Goal: Transaction & Acquisition: Subscribe to service/newsletter

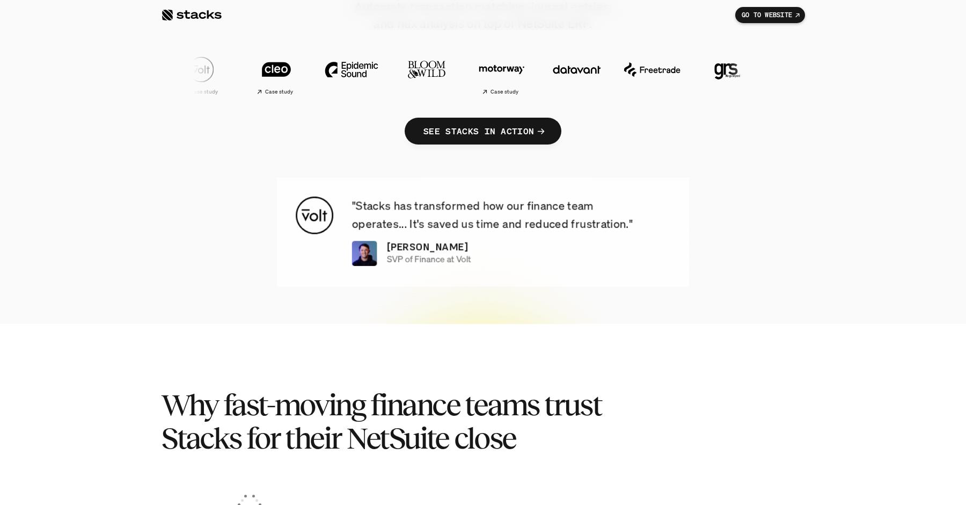
scroll to position [413, 0]
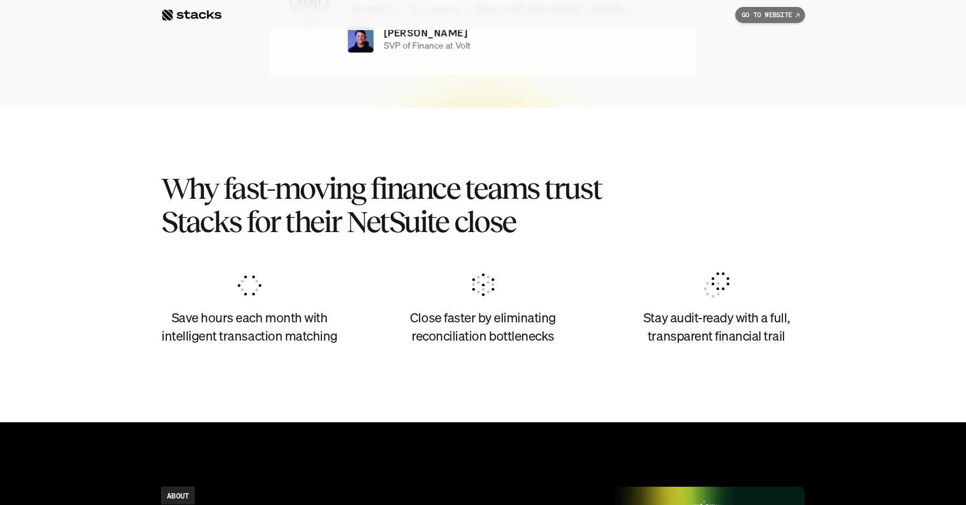
click at [744, 16] on p "GO TO WEBSITE" at bounding box center [767, 15] width 50 height 8
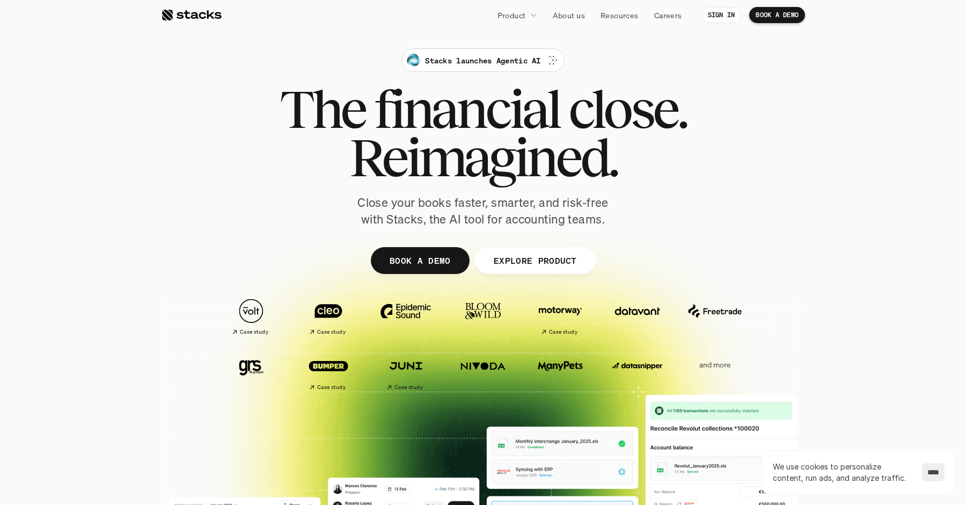
click at [500, 261] on p "EXPLORE PRODUCT" at bounding box center [534, 260] width 83 height 16
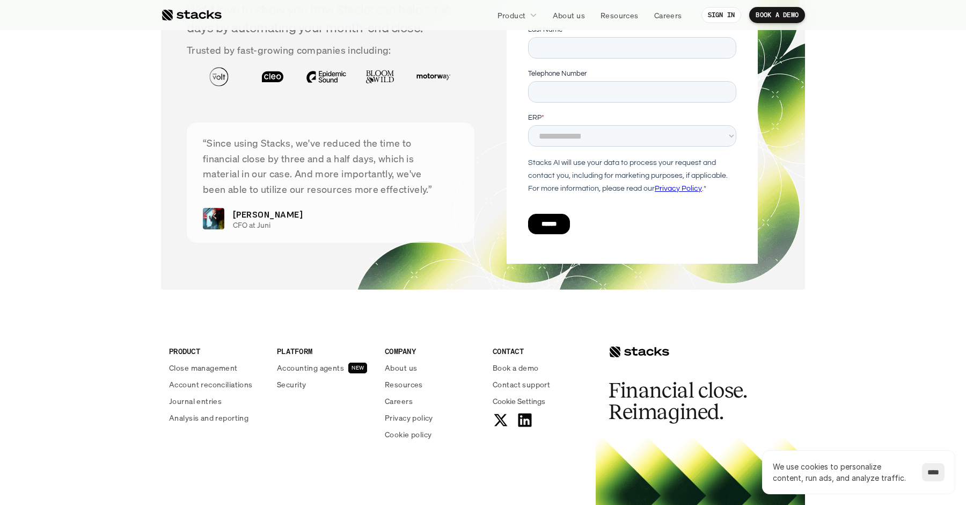
scroll to position [3918, 0]
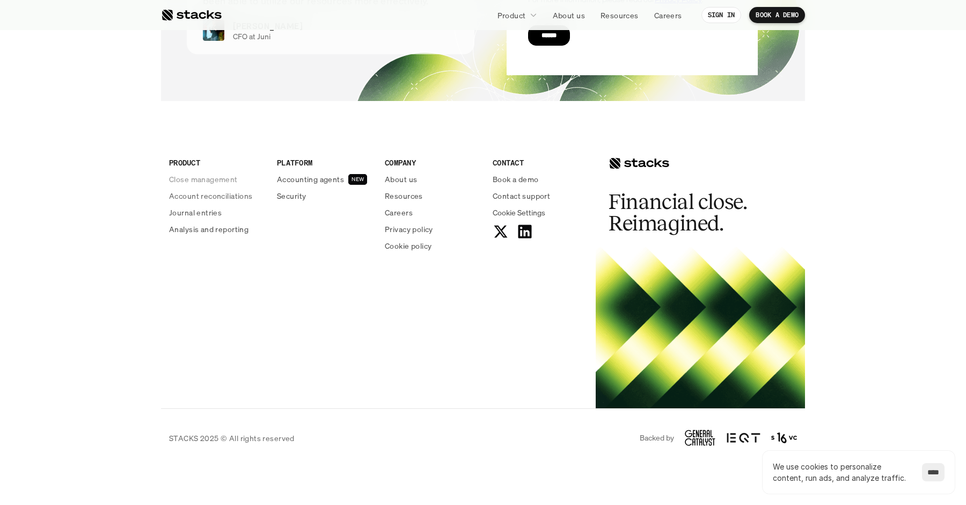
click at [217, 231] on p "Analysis and reporting" at bounding box center [208, 228] width 79 height 11
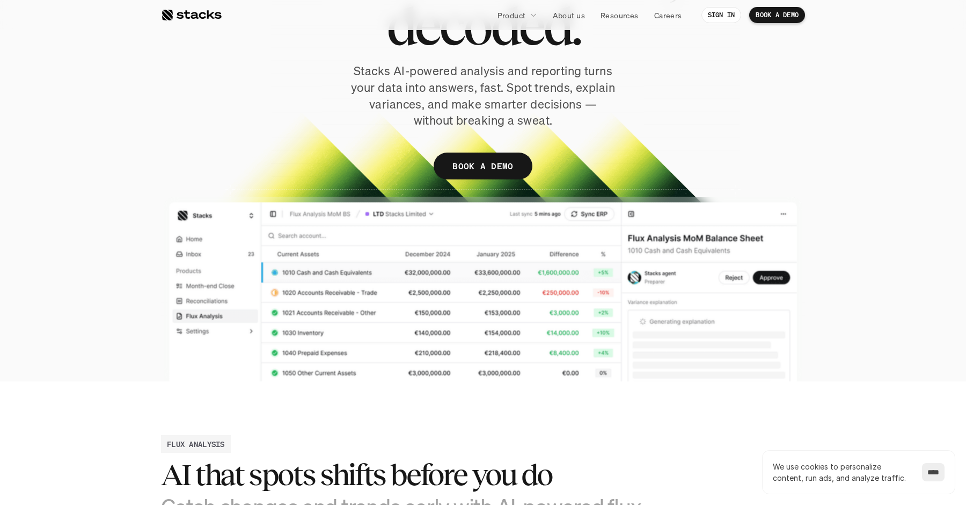
scroll to position [99, 0]
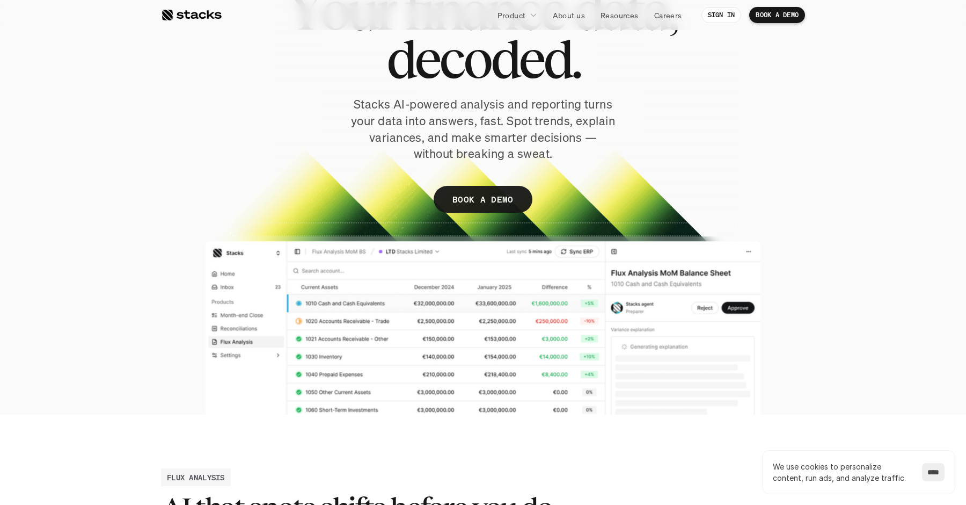
click at [446, 303] on div at bounding box center [483, 179] width 644 height 471
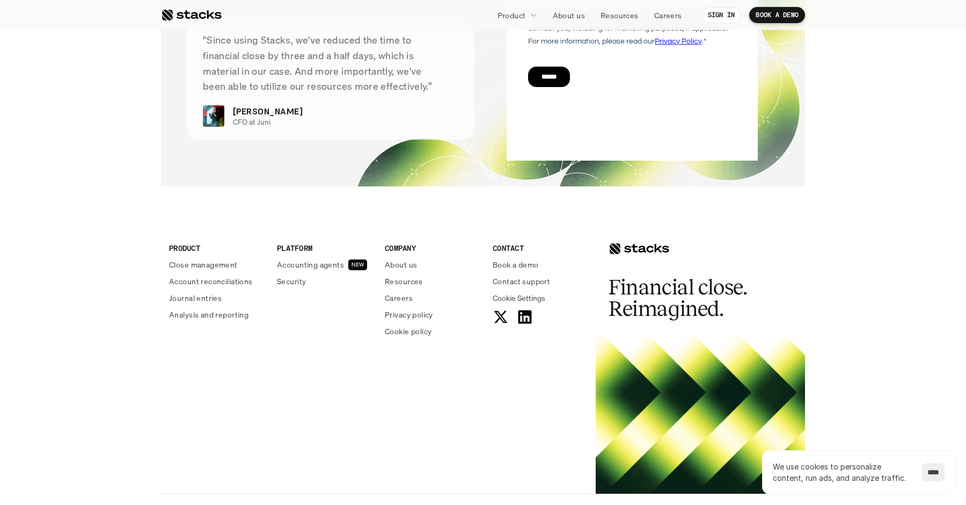
scroll to position [2709, 0]
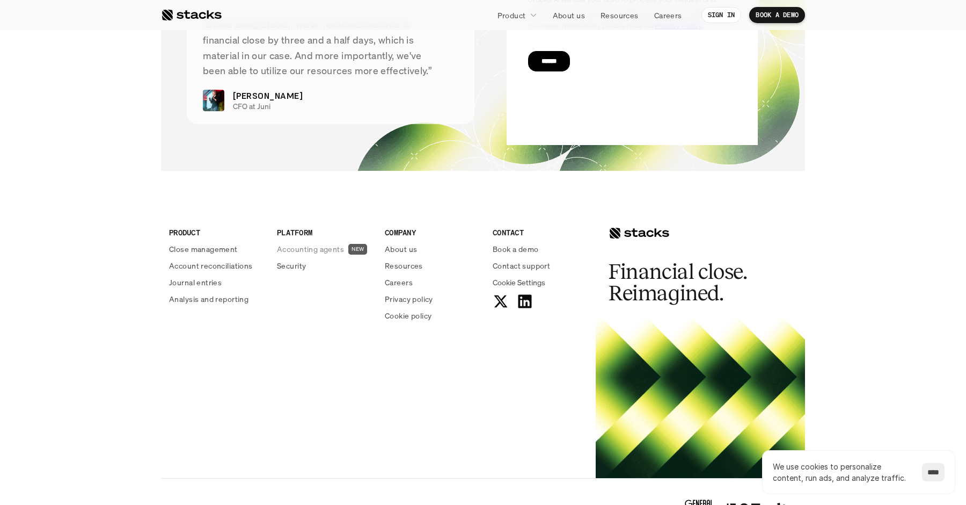
click at [307, 254] on p "Accounting agents" at bounding box center [310, 248] width 67 height 11
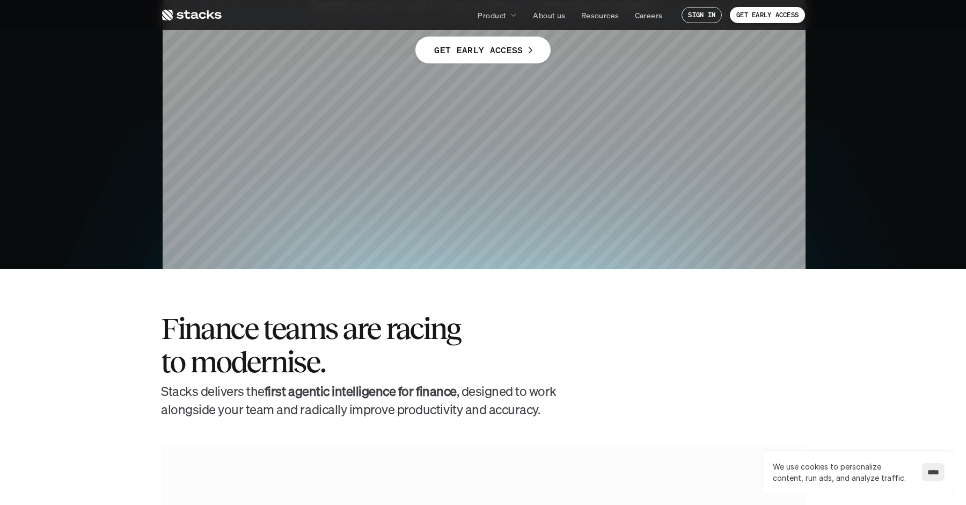
scroll to position [44, 0]
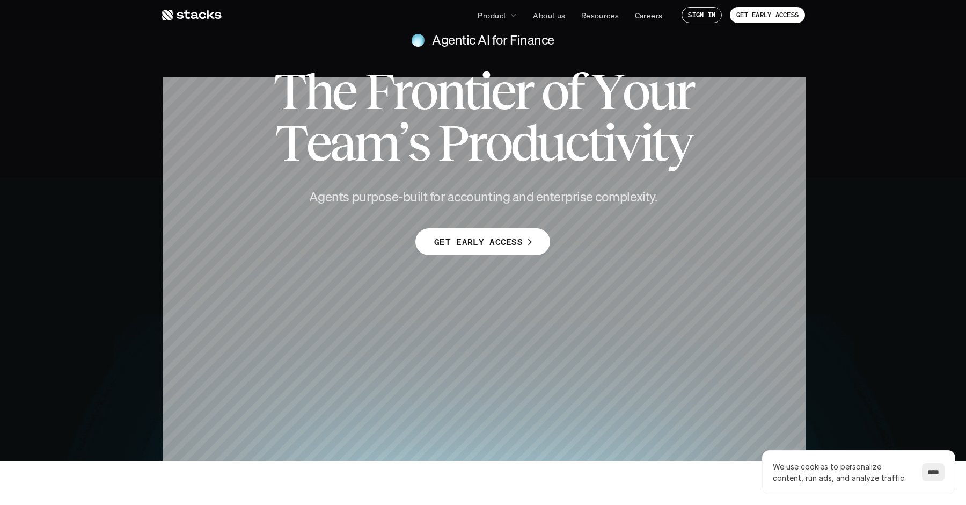
click at [470, 242] on p "GET EARLY ACCESS" at bounding box center [478, 242] width 89 height 16
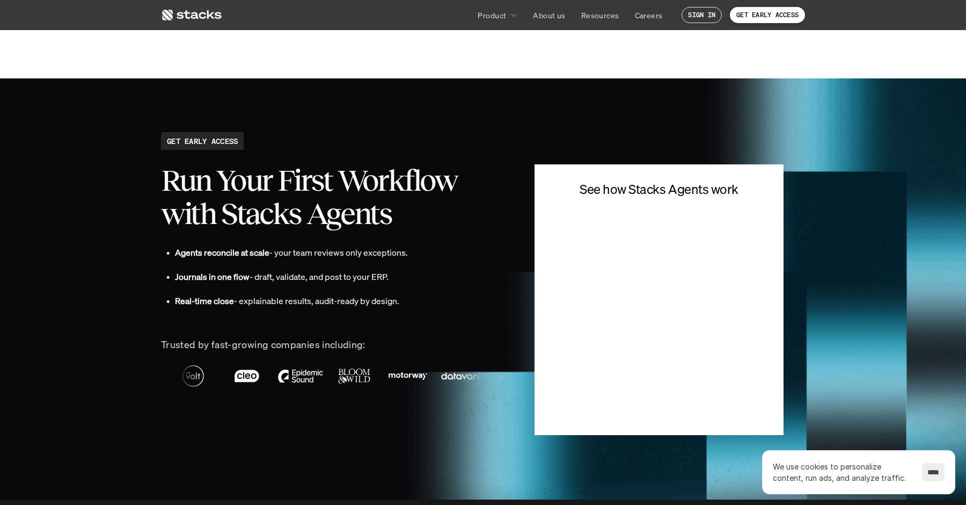
scroll to position [2308, 0]
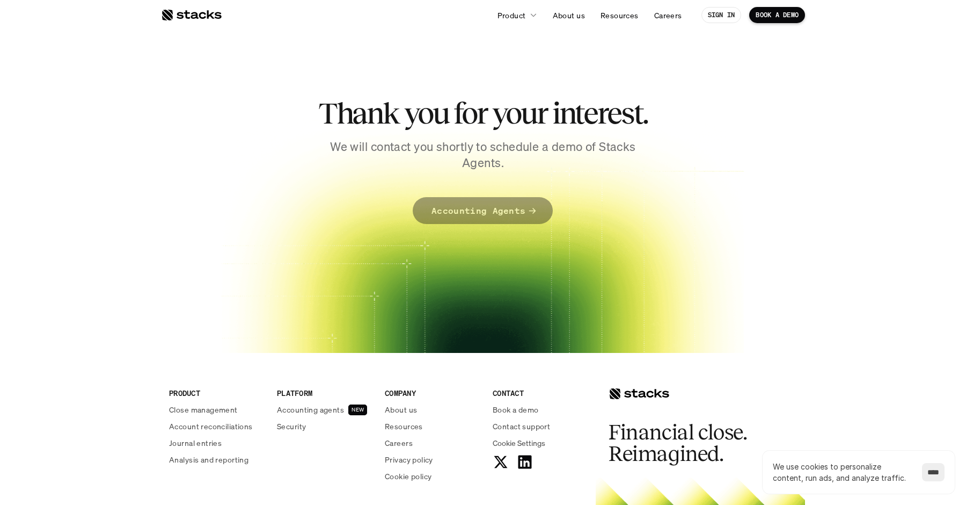
click at [481, 213] on p "Accounting Agents" at bounding box center [479, 211] width 94 height 16
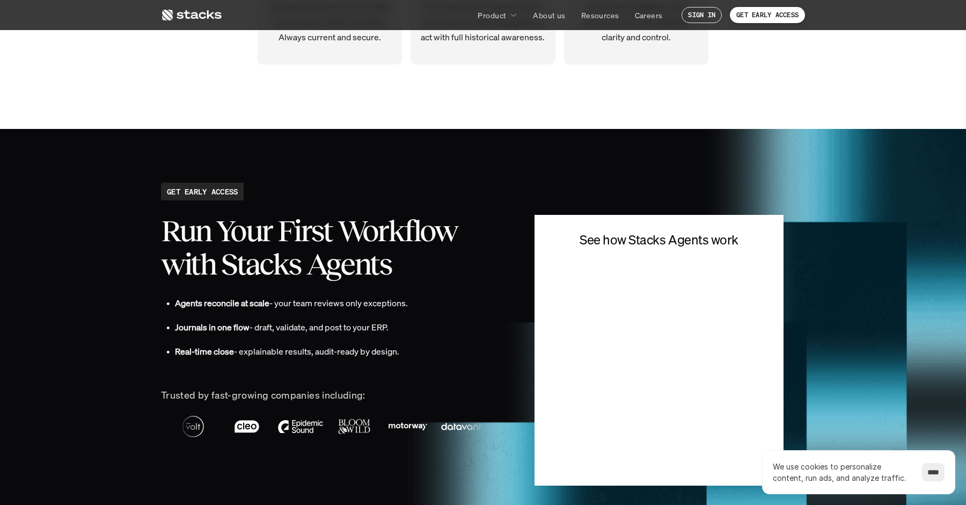
scroll to position [2279, 0]
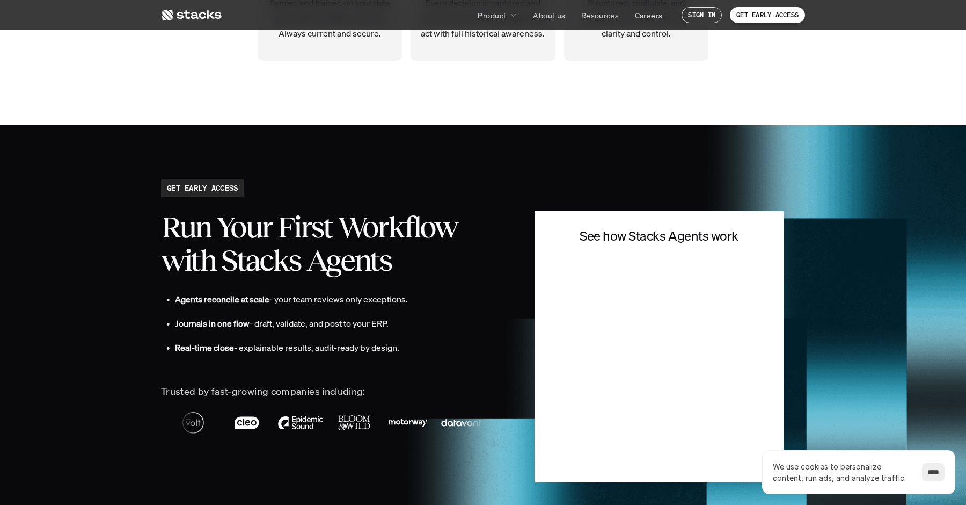
click at [221, 192] on h2 "GET EARLY ACCESS" at bounding box center [202, 187] width 71 height 11
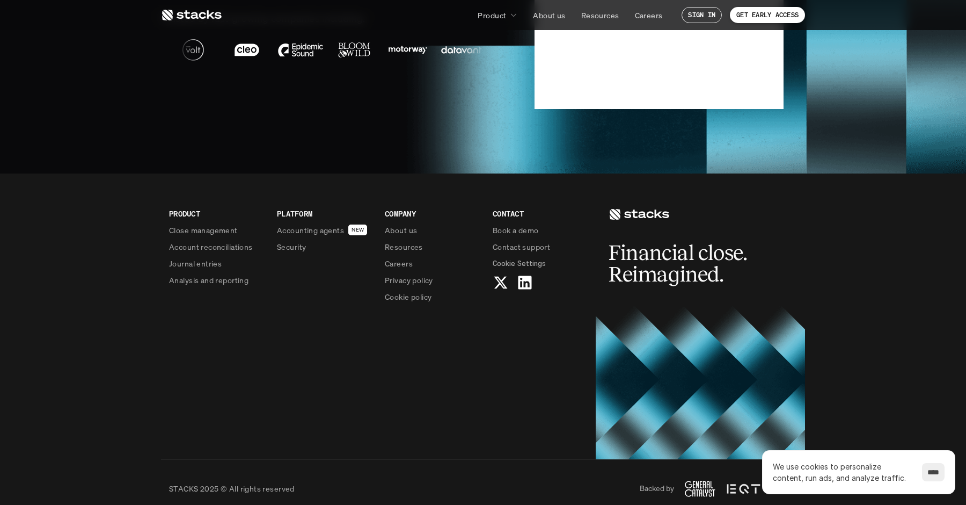
scroll to position [2665, 0]
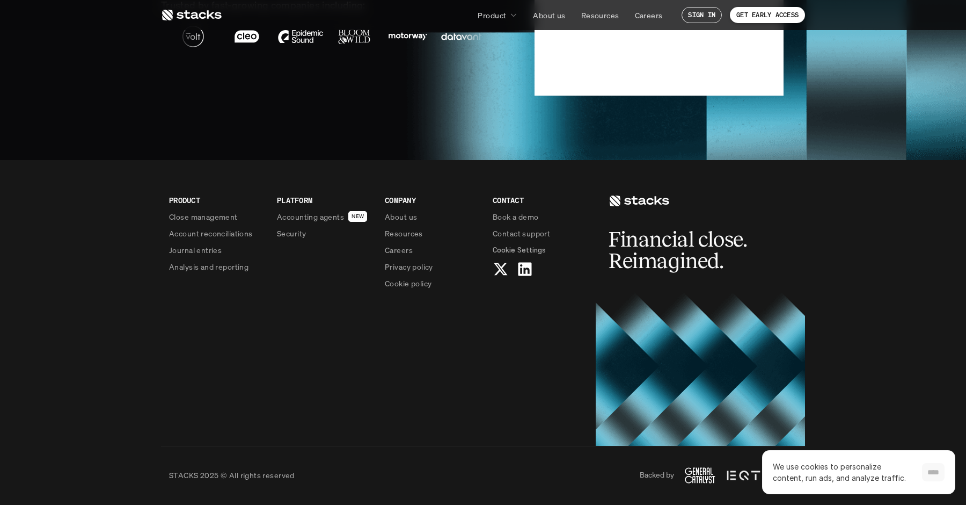
click at [933, 468] on input "****" at bounding box center [933, 472] width 23 height 18
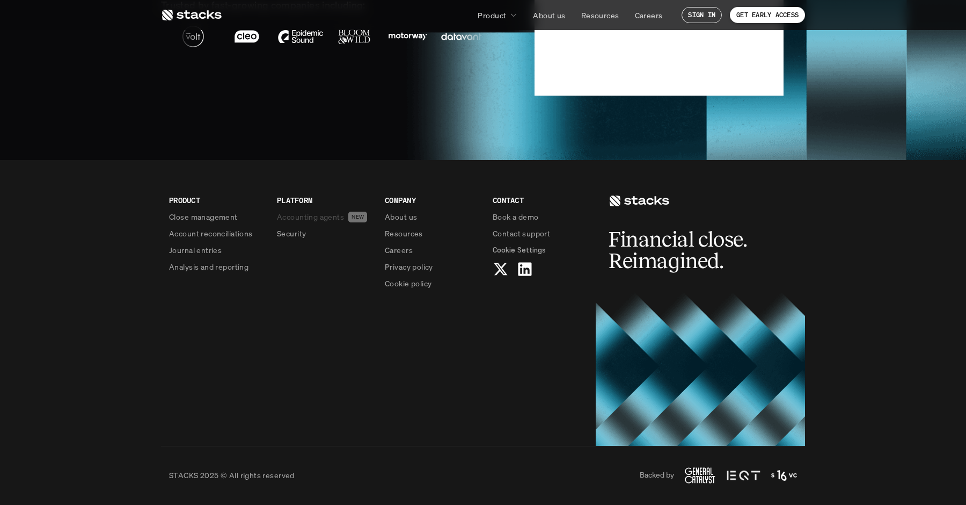
click at [321, 216] on p "Accounting agents" at bounding box center [310, 216] width 67 height 11
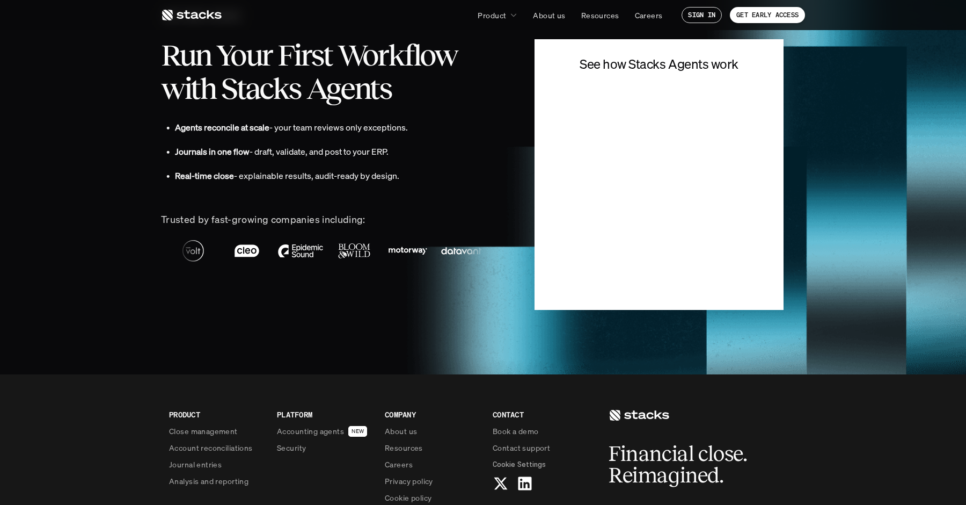
scroll to position [2463, 0]
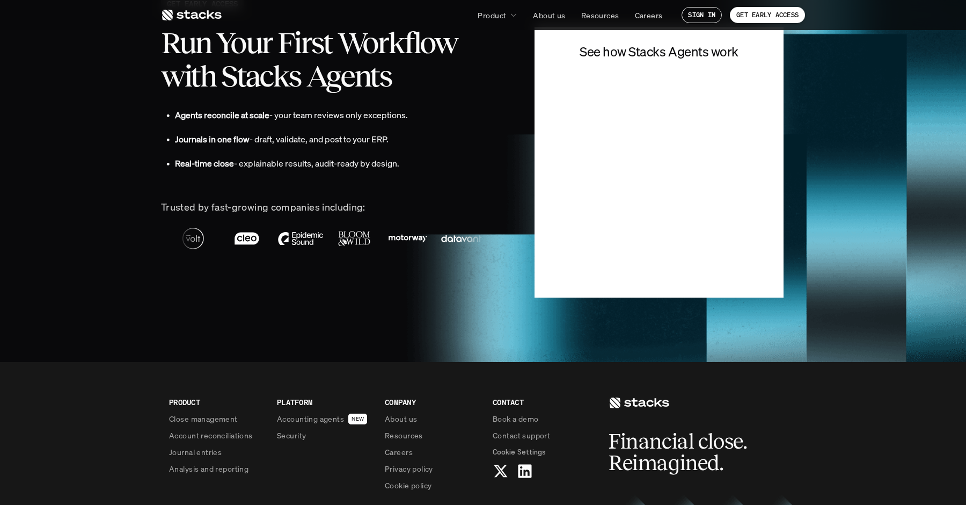
click at [738, 241] on img at bounding box center [765, 239] width 54 height 38
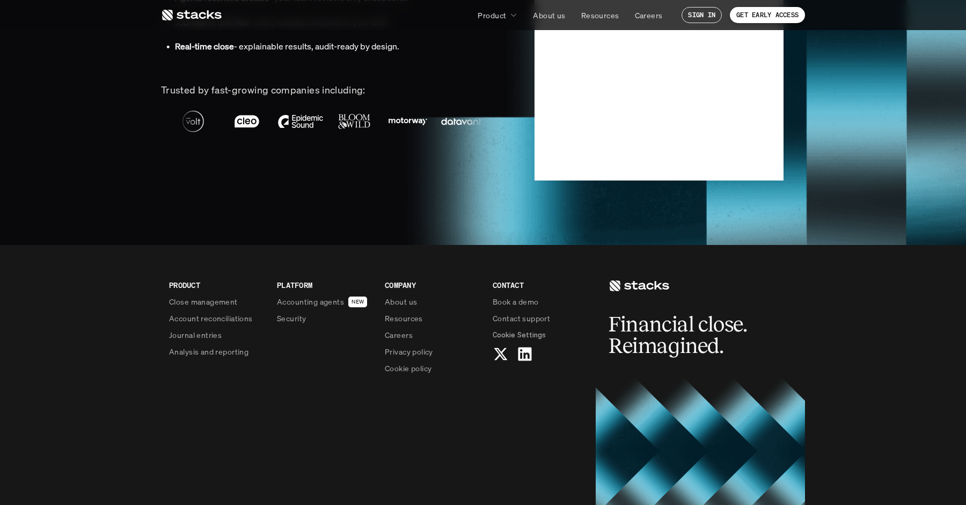
scroll to position [2581, 0]
click at [326, 300] on p "Accounting agents" at bounding box center [310, 300] width 67 height 11
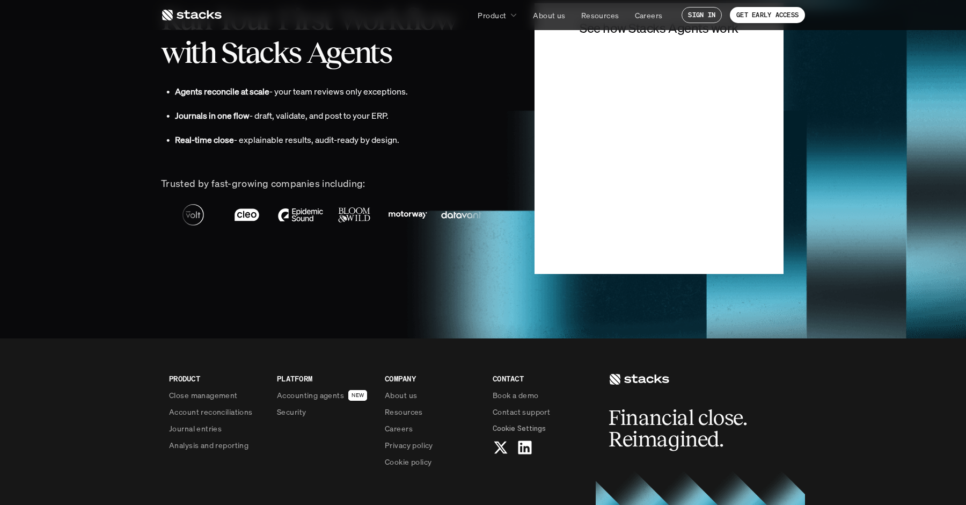
scroll to position [2488, 0]
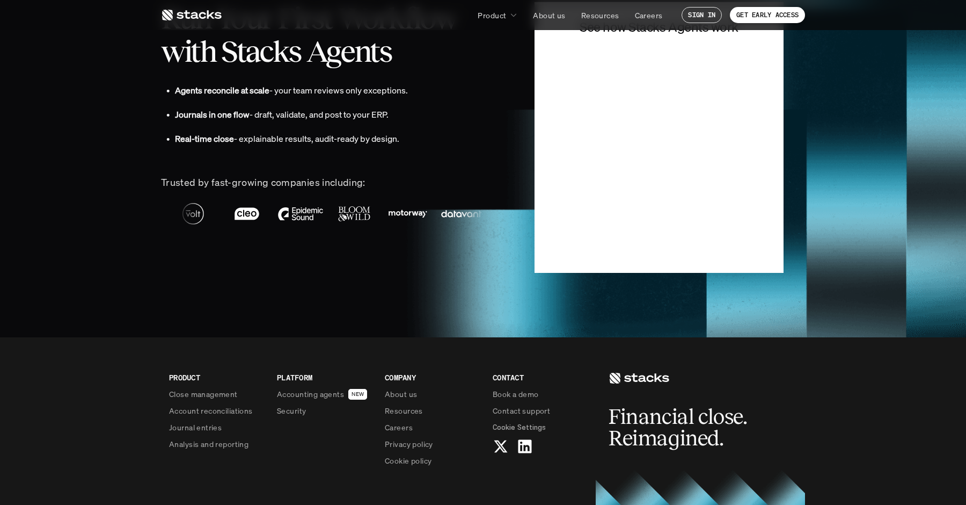
click at [91, 198] on section "GET EARLY ACCESS Run Your First Workflow with Stacks Agents • Agents reconcile …" at bounding box center [483, 126] width 966 height 421
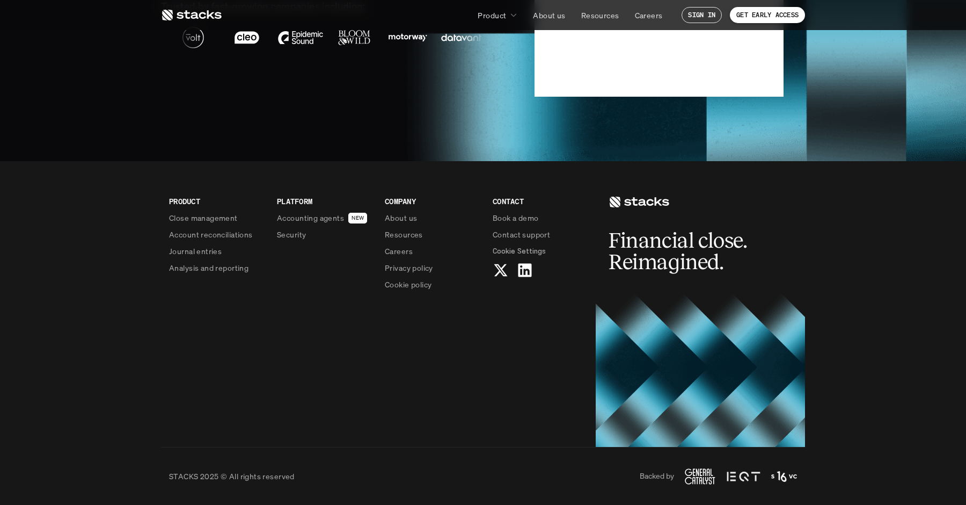
scroll to position [2665, 0]
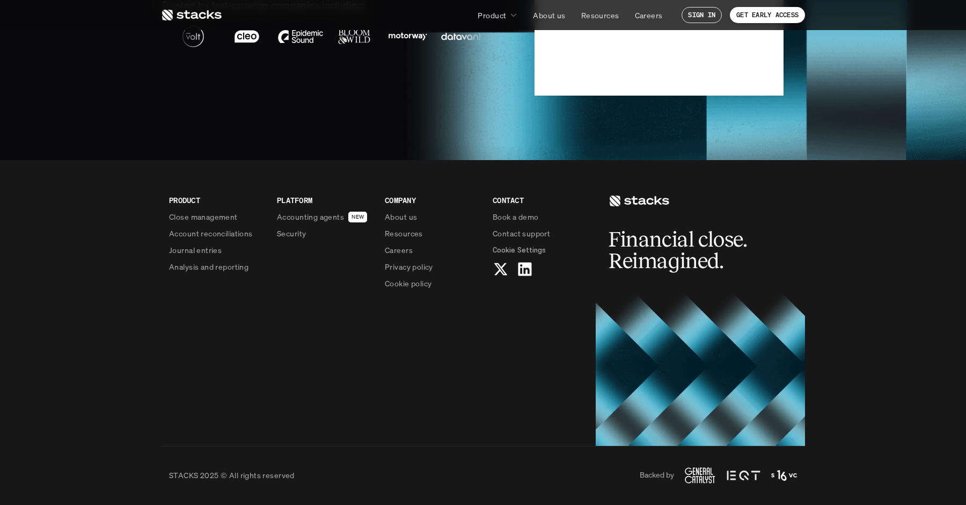
click at [694, 474] on use at bounding box center [700, 475] width 31 height 16
click at [768, 479] on div "Backed by" at bounding box center [718, 475] width 157 height 16
click at [796, 474] on img at bounding box center [784, 475] width 26 height 13
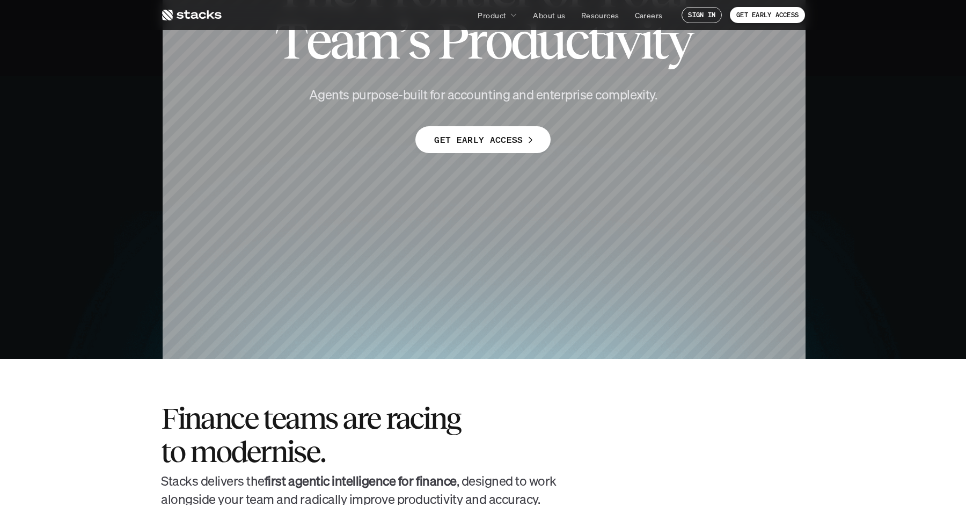
scroll to position [0, 0]
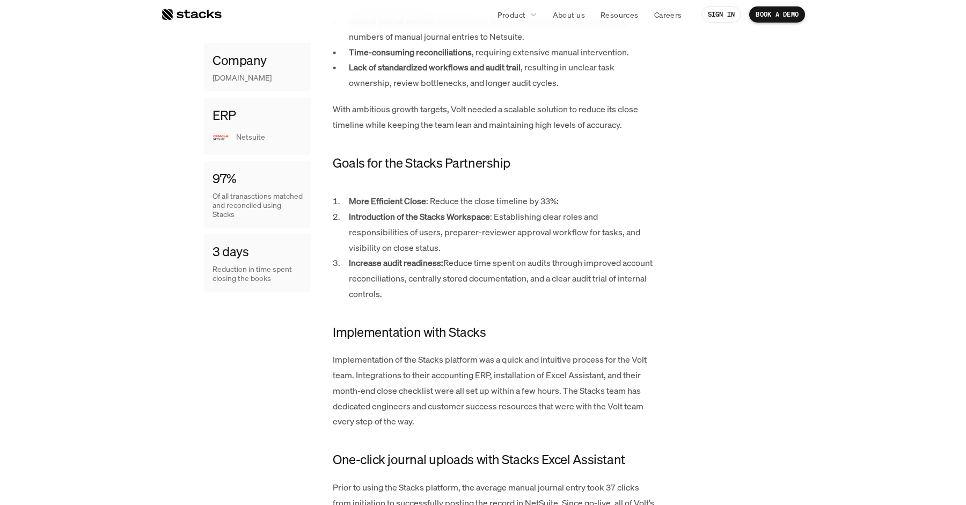
scroll to position [803, 0]
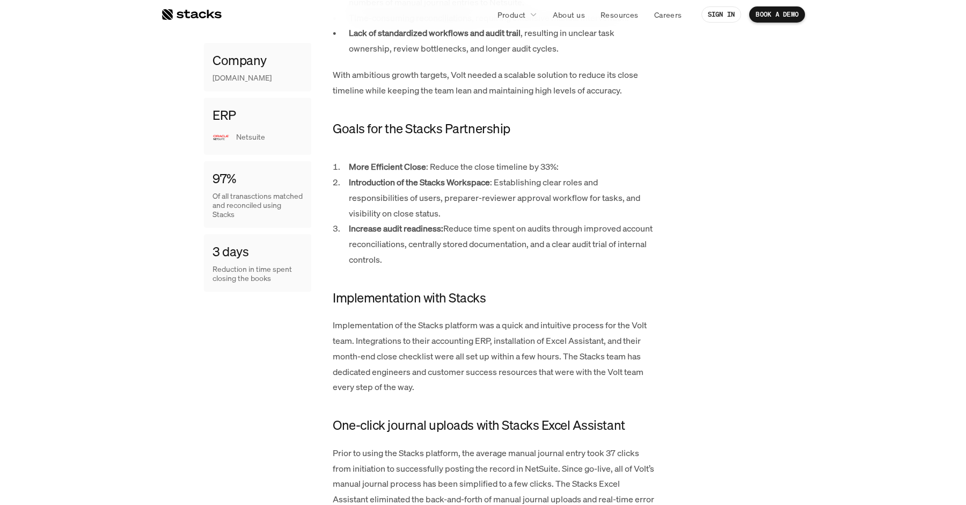
click at [252, 134] on p "Netsuite" at bounding box center [269, 137] width 67 height 9
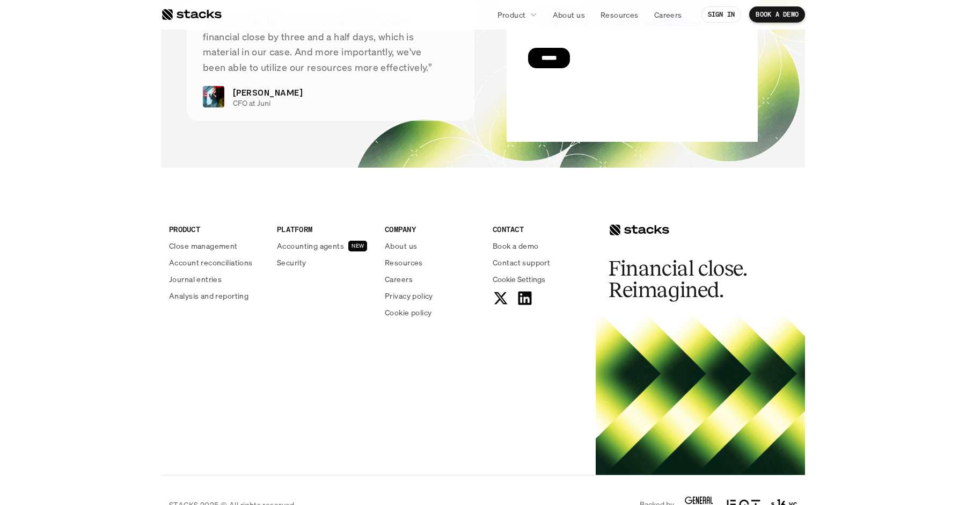
scroll to position [2901, 0]
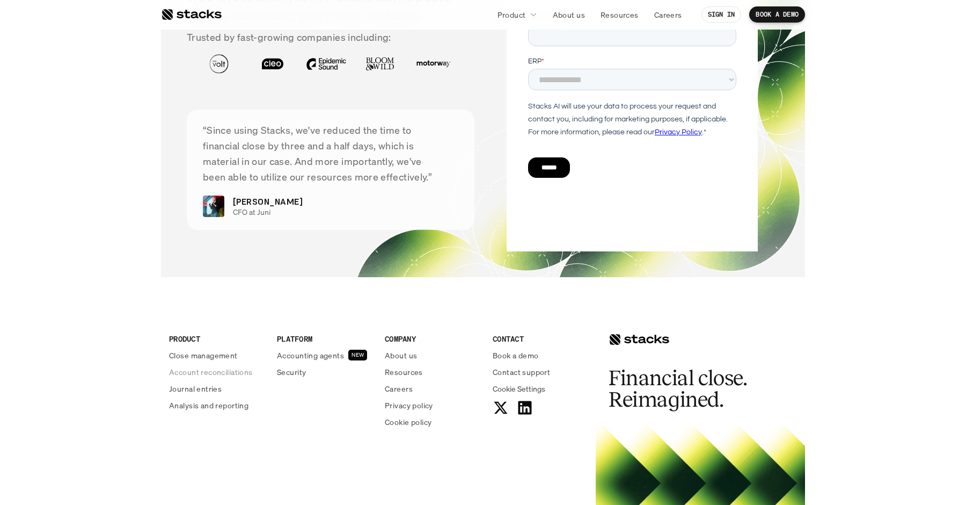
scroll to position [2026, 0]
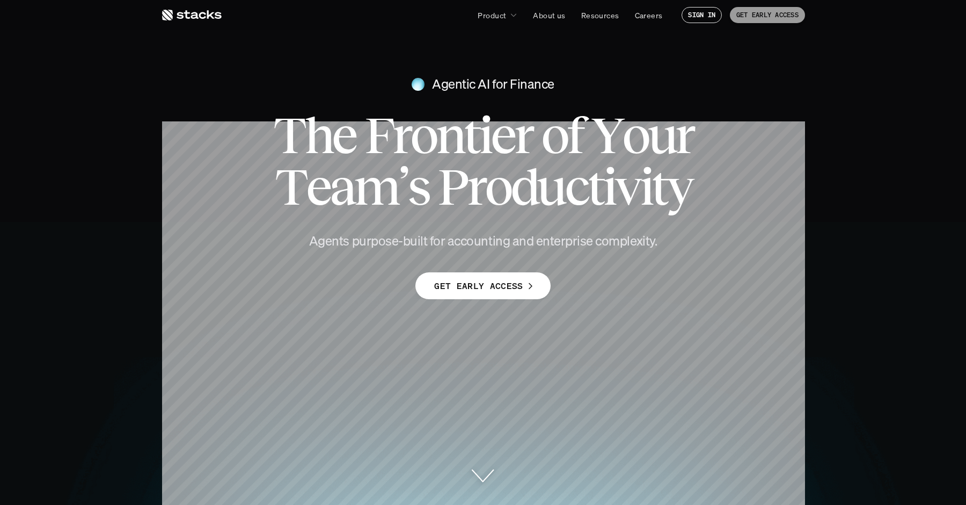
click at [776, 9] on link "GET EARLY ACCESS" at bounding box center [767, 15] width 75 height 16
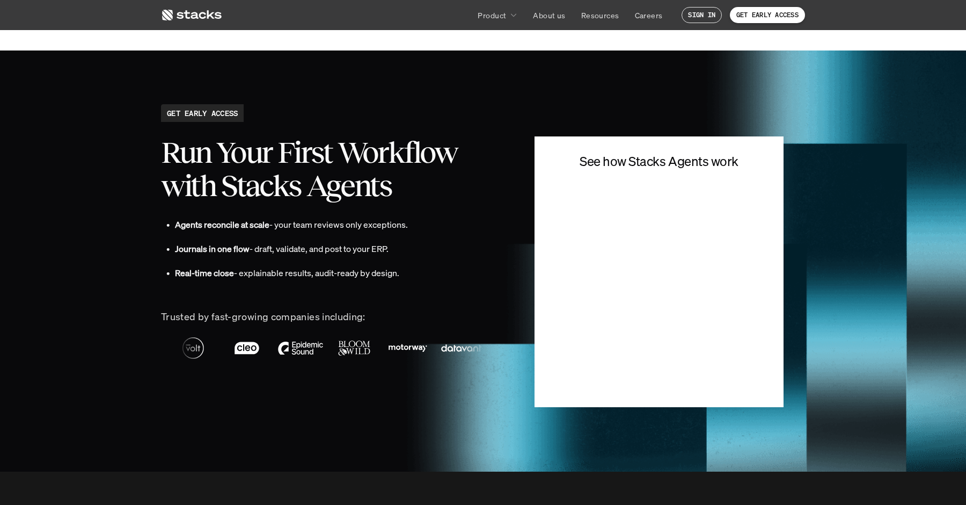
scroll to position [2355, 0]
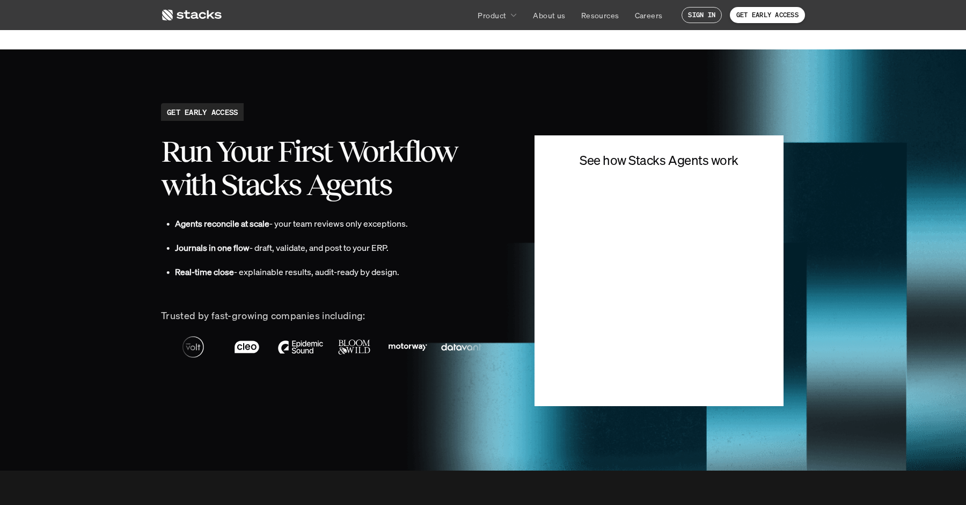
drag, startPoint x: 173, startPoint y: 223, endPoint x: 496, endPoint y: 238, distance: 323.0
click at [496, 238] on div "• Agents reconcile at scale - your team reviews only exceptions. • Journals in …" at bounding box center [331, 253] width 341 height 74
drag, startPoint x: 180, startPoint y: 247, endPoint x: 422, endPoint y: 249, distance: 242.1
click at [423, 249] on p "Journals in one flow - draft, validate, and post to your ERP." at bounding box center [338, 248] width 327 height 16
click at [188, 270] on strong "Real-time close" at bounding box center [204, 272] width 59 height 12
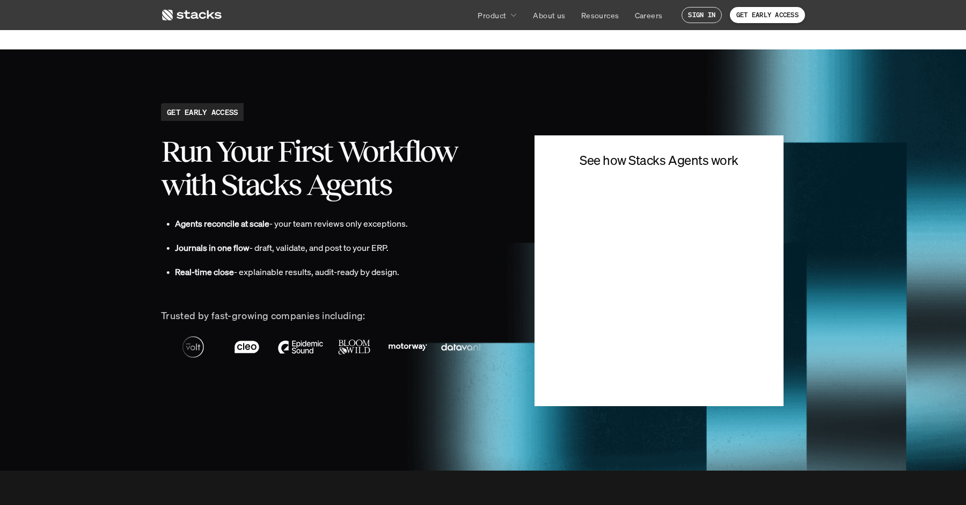
drag, startPoint x: 241, startPoint y: 270, endPoint x: 312, endPoint y: 271, distance: 71.4
click at [312, 272] on p "Real-time close - explainable results, audit-ready by design." at bounding box center [338, 272] width 327 height 16
click at [268, 274] on p "Real-time close - explainable results, audit-ready by design." at bounding box center [338, 272] width 327 height 16
drag, startPoint x: 319, startPoint y: 272, endPoint x: 396, endPoint y: 272, distance: 76.8
click at [396, 272] on p "Real-time close - explainable results, audit-ready by design." at bounding box center [338, 272] width 327 height 16
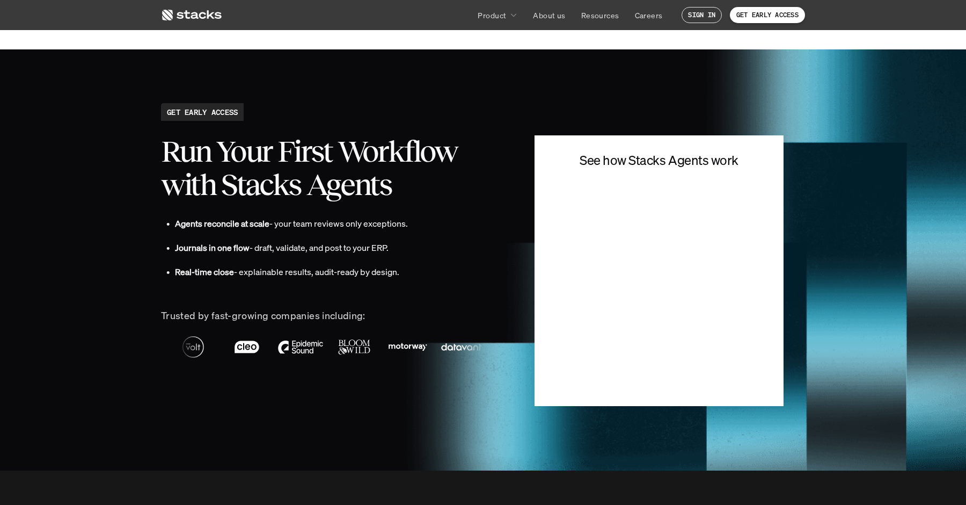
drag, startPoint x: 404, startPoint y: 272, endPoint x: 163, endPoint y: 150, distance: 270.4
click at [163, 150] on div "Run Your First Workflow with Stacks Agents • Agents reconcile at scale - your t…" at bounding box center [331, 254] width 341 height 256
click at [165, 155] on h2 "Run Your First Workflow with Stacks Agents" at bounding box center [331, 168] width 341 height 66
